Goal: Transaction & Acquisition: Purchase product/service

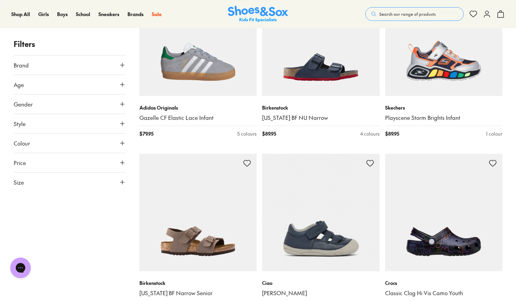
scroll to position [1226, 0]
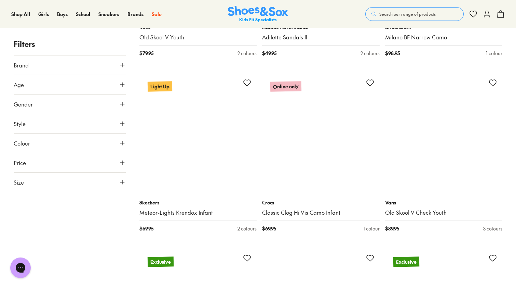
scroll to position [2263, 0]
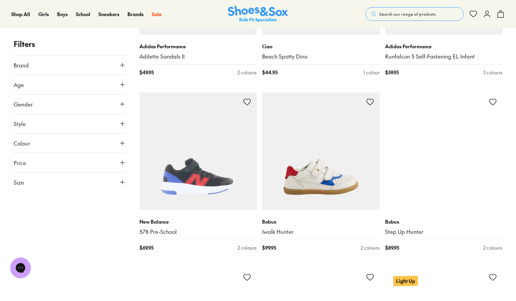
scroll to position [3977, 0]
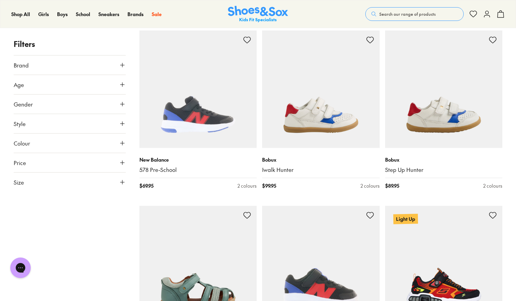
click at [85, 62] on button "Brand" at bounding box center [70, 64] width 112 height 19
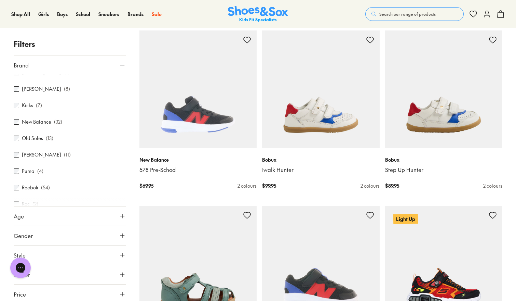
scroll to position [265, 0]
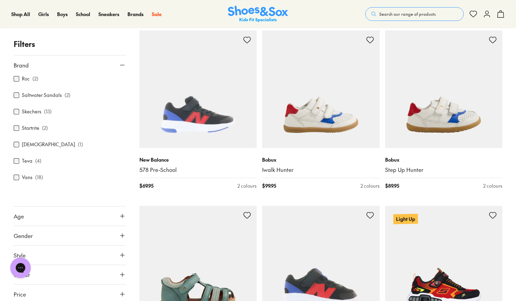
click at [24, 181] on label "Vans" at bounding box center [27, 177] width 11 height 7
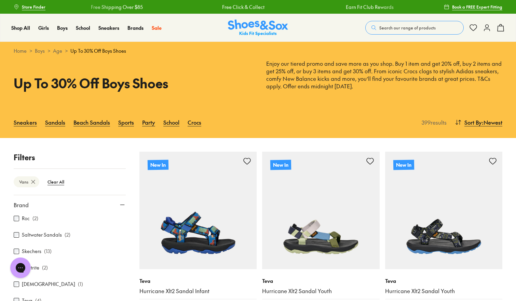
type input "***"
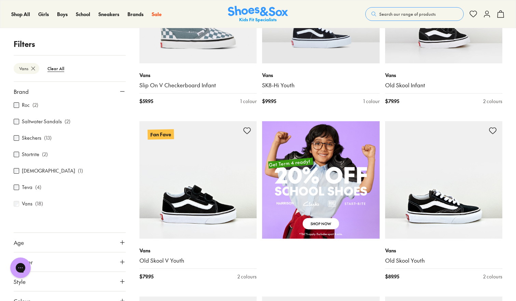
scroll to position [382, 0]
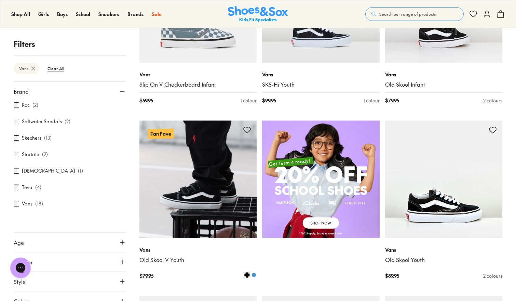
click at [217, 178] on img at bounding box center [199, 179] width 118 height 118
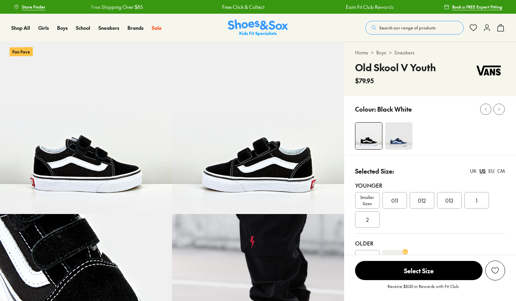
click at [398, 203] on span "011" at bounding box center [395, 200] width 7 height 8
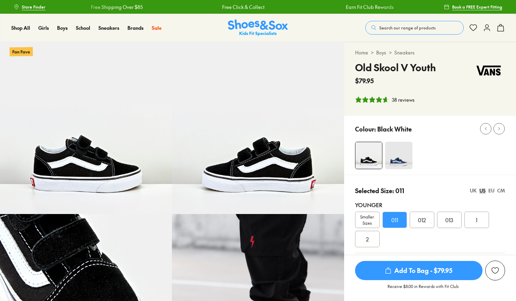
select select "*"
click at [402, 275] on span "Add To Bag - $79.95" at bounding box center [419, 270] width 128 height 19
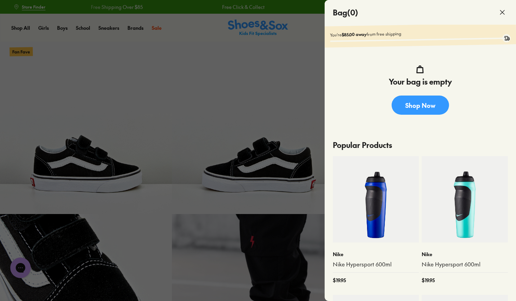
click at [498, 11] on span at bounding box center [502, 12] width 19 height 19
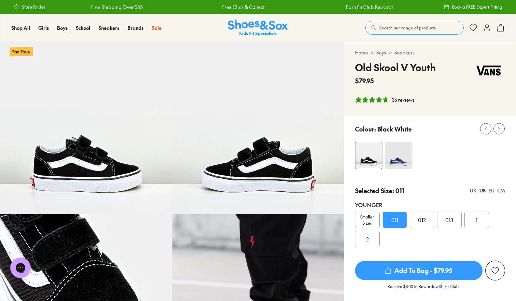
click at [498, 11] on link "Book a FREE Expert Fitting" at bounding box center [473, 7] width 58 height 12
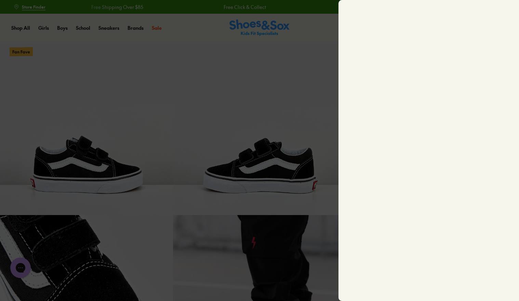
click at [283, 91] on div at bounding box center [259, 150] width 519 height 301
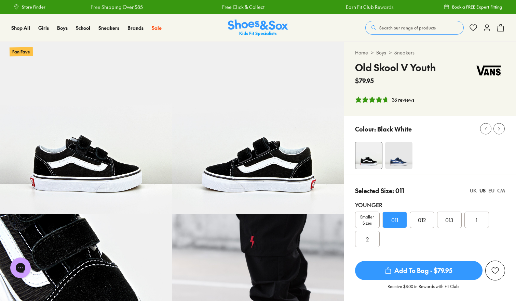
click at [399, 272] on span "Add To Bag - $79.95" at bounding box center [419, 270] width 128 height 19
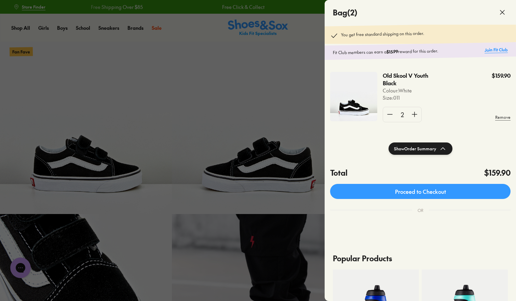
click at [491, 48] on link "Join Fit Club" at bounding box center [496, 50] width 23 height 6
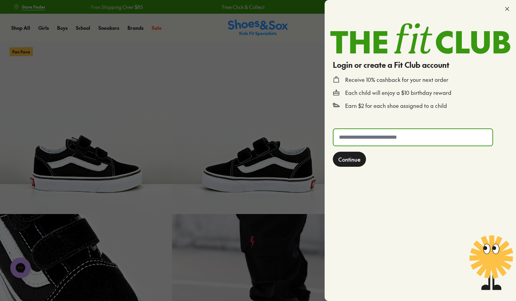
click at [402, 142] on input "text" at bounding box center [413, 137] width 159 height 16
click at [397, 137] on input "text" at bounding box center [413, 137] width 159 height 16
click at [356, 138] on input "text" at bounding box center [413, 137] width 159 height 16
type input "**********"
click at [345, 158] on span "Continue" at bounding box center [350, 159] width 22 height 8
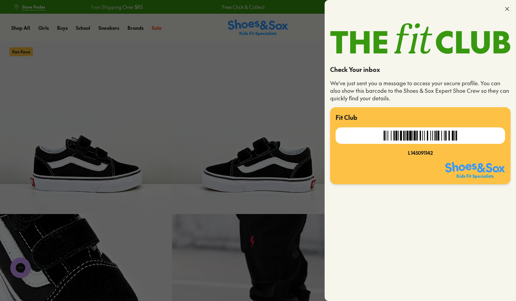
click at [512, 8] on div at bounding box center [421, 9] width 192 height 18
click at [507, 11] on icon at bounding box center [507, 8] width 7 height 7
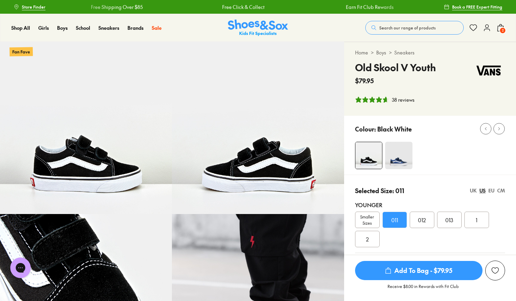
click at [397, 157] on img at bounding box center [398, 155] width 27 height 27
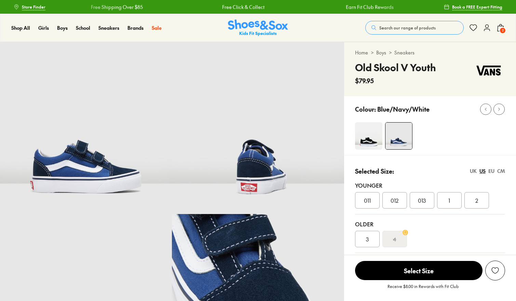
scroll to position [49, 0]
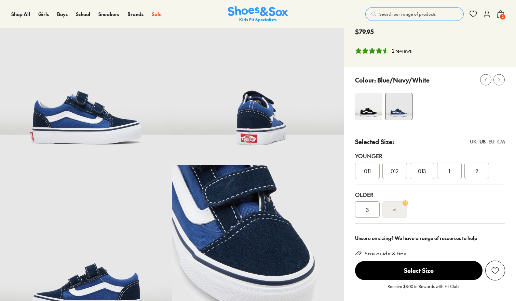
click at [374, 154] on div "Younger" at bounding box center [430, 156] width 150 height 8
select select "*"
click at [371, 175] on div "011" at bounding box center [367, 170] width 25 height 16
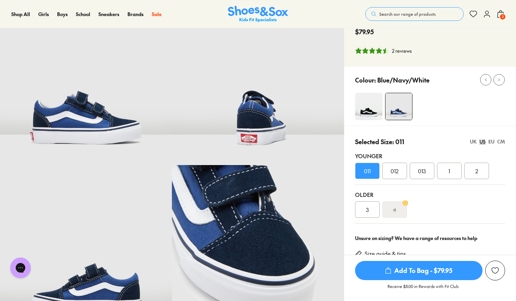
click at [398, 271] on span "Add To Bag - $79.95" at bounding box center [419, 270] width 128 height 19
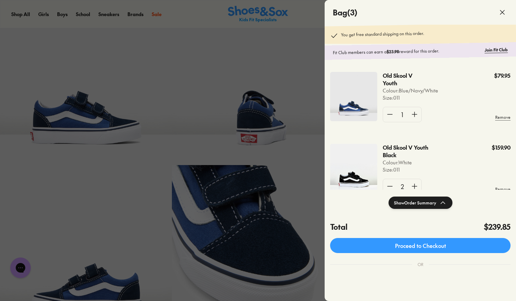
click at [253, 16] on div at bounding box center [258, 150] width 516 height 301
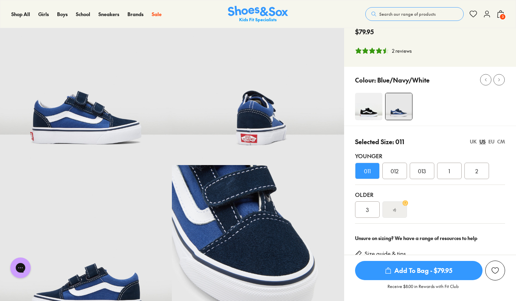
click at [253, 16] on img at bounding box center [258, 14] width 60 height 17
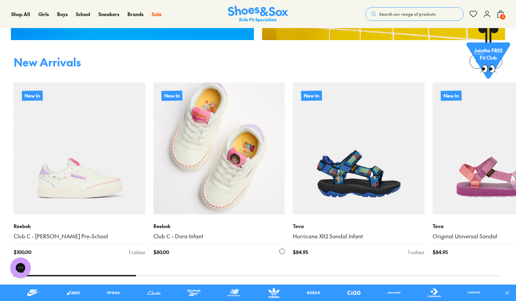
scroll to position [470, 0]
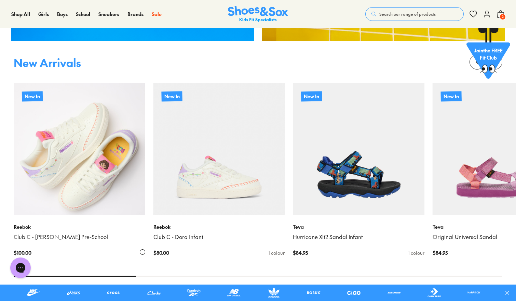
click at [56, 130] on img at bounding box center [80, 149] width 132 height 132
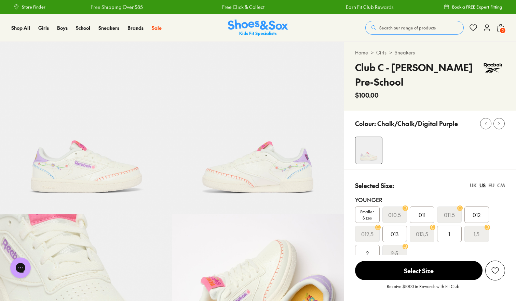
select select "*"
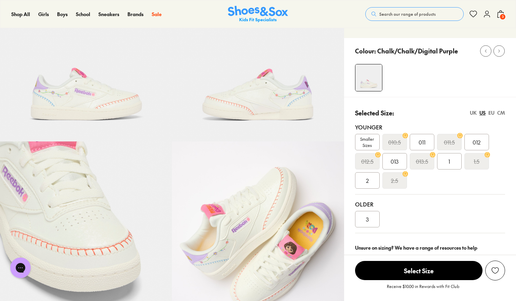
scroll to position [72, 0]
click at [265, 219] on img at bounding box center [258, 228] width 172 height 172
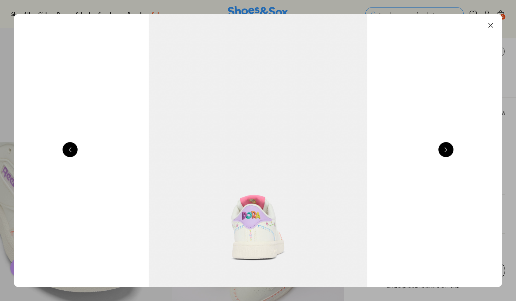
scroll to position [0, 1967]
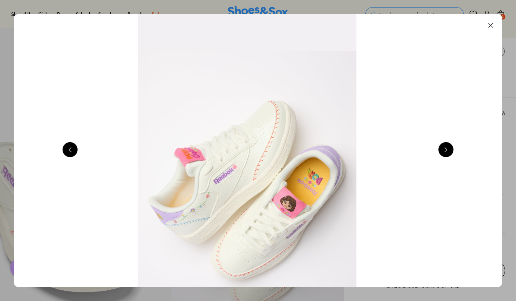
click at [263, 166] on img at bounding box center [247, 150] width 489 height 273
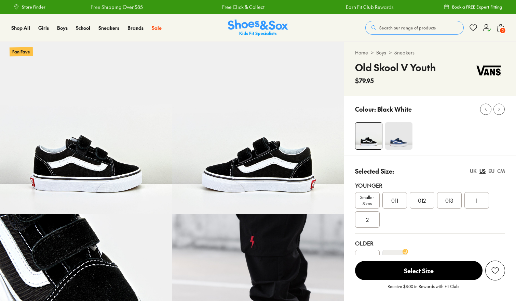
select select "*"
